Goal: Task Accomplishment & Management: Use online tool/utility

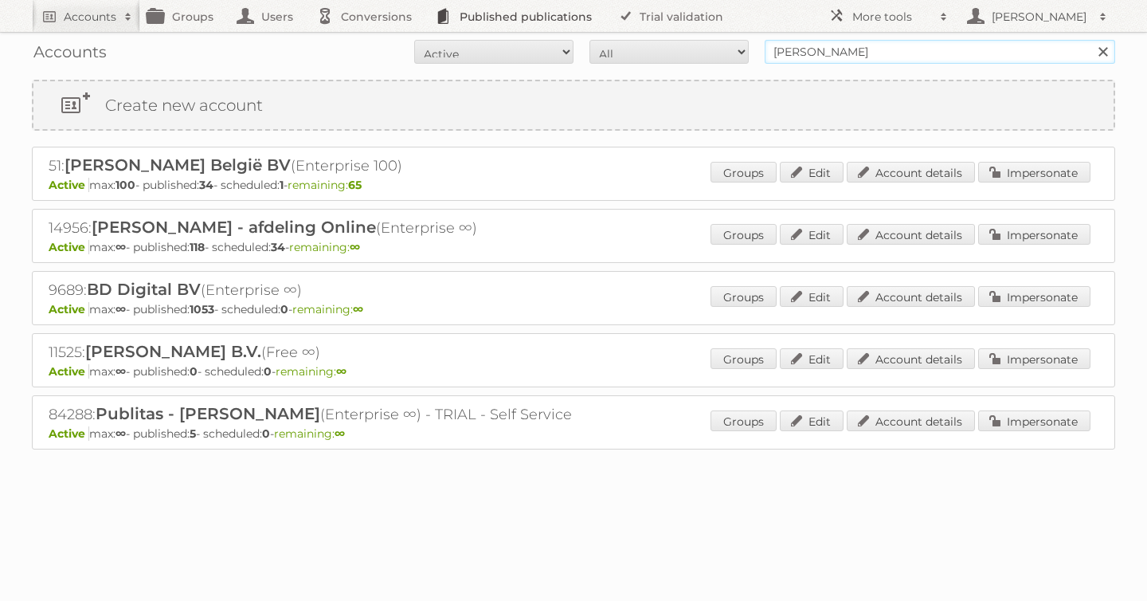
drag, startPoint x: 860, startPoint y: 57, endPoint x: 594, endPoint y: 18, distance: 268.3
click at [594, 18] on body "Accounts Search Advanced Search Create new account Groups Users Conversions Pub…" at bounding box center [573, 300] width 1147 height 601
type input "as [PERSON_NAME]"
click at [1091, 40] on input "Search" at bounding box center [1103, 52] width 24 height 24
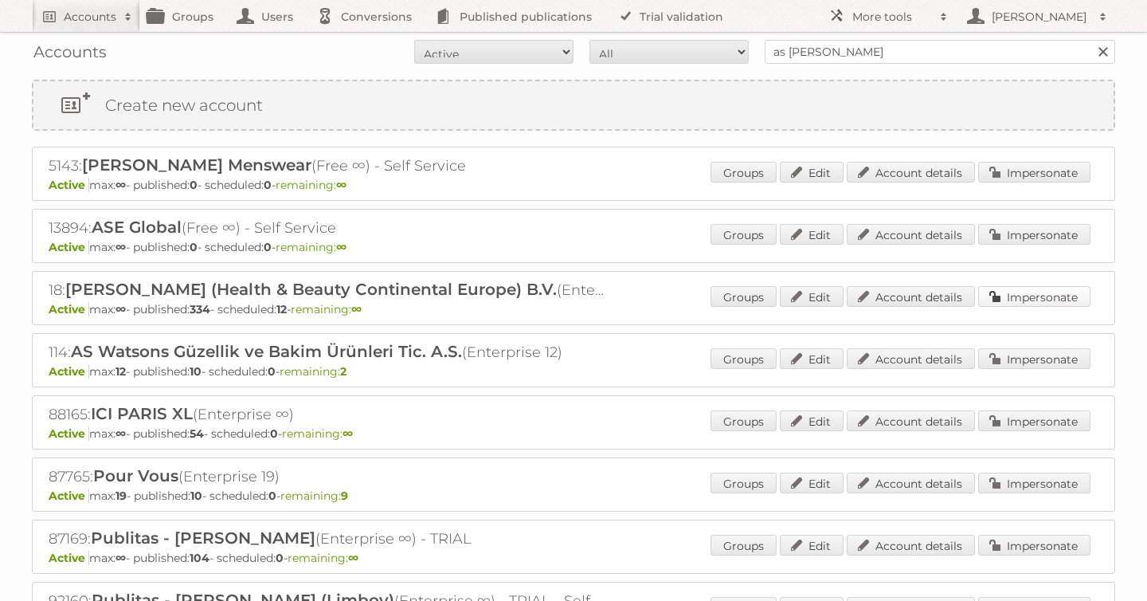
click at [1041, 290] on link "Impersonate" at bounding box center [1034, 296] width 112 height 21
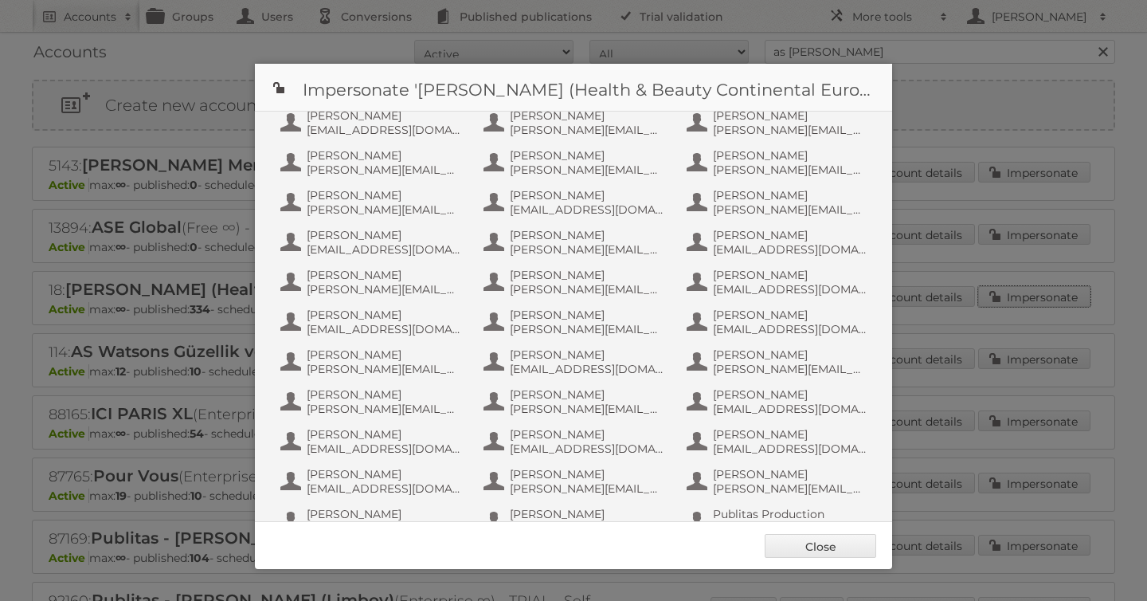
scroll to position [1036, 0]
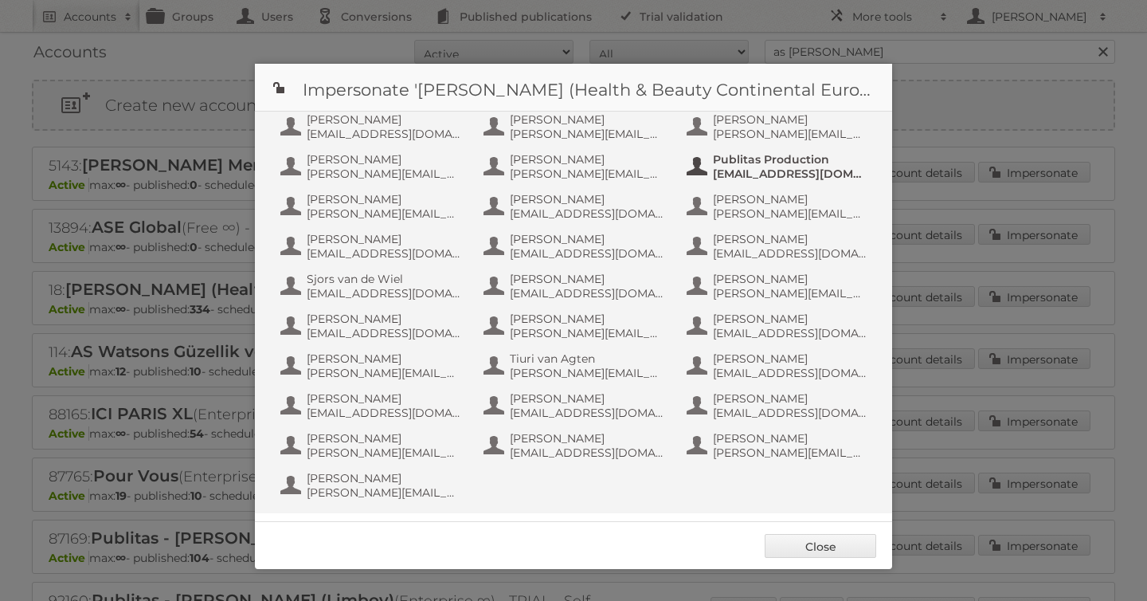
click at [723, 161] on span "Publitas Production" at bounding box center [790, 159] width 155 height 14
